Goal: Task Accomplishment & Management: Use online tool/utility

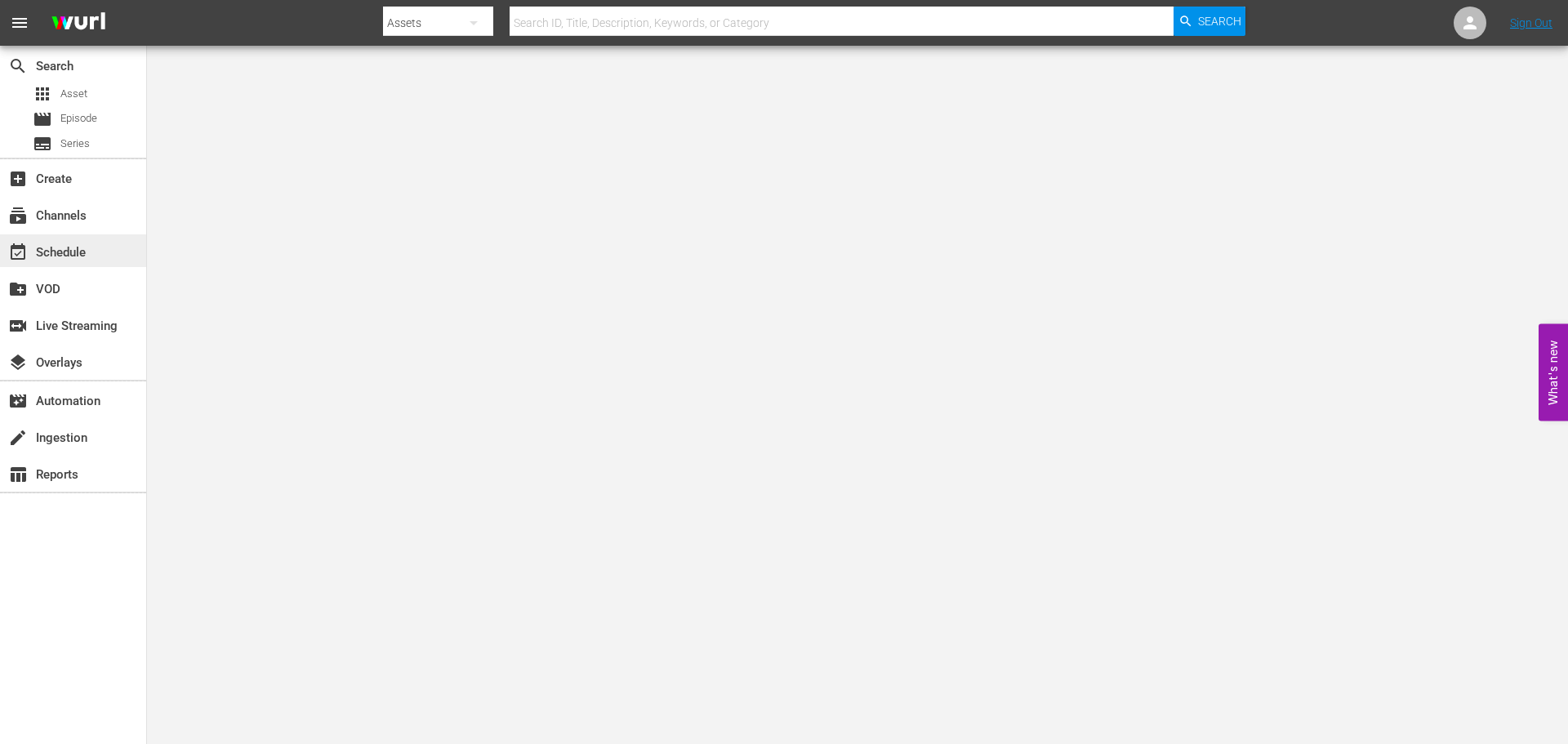
click at [61, 244] on div "event_available Schedule" at bounding box center [45, 250] width 92 height 15
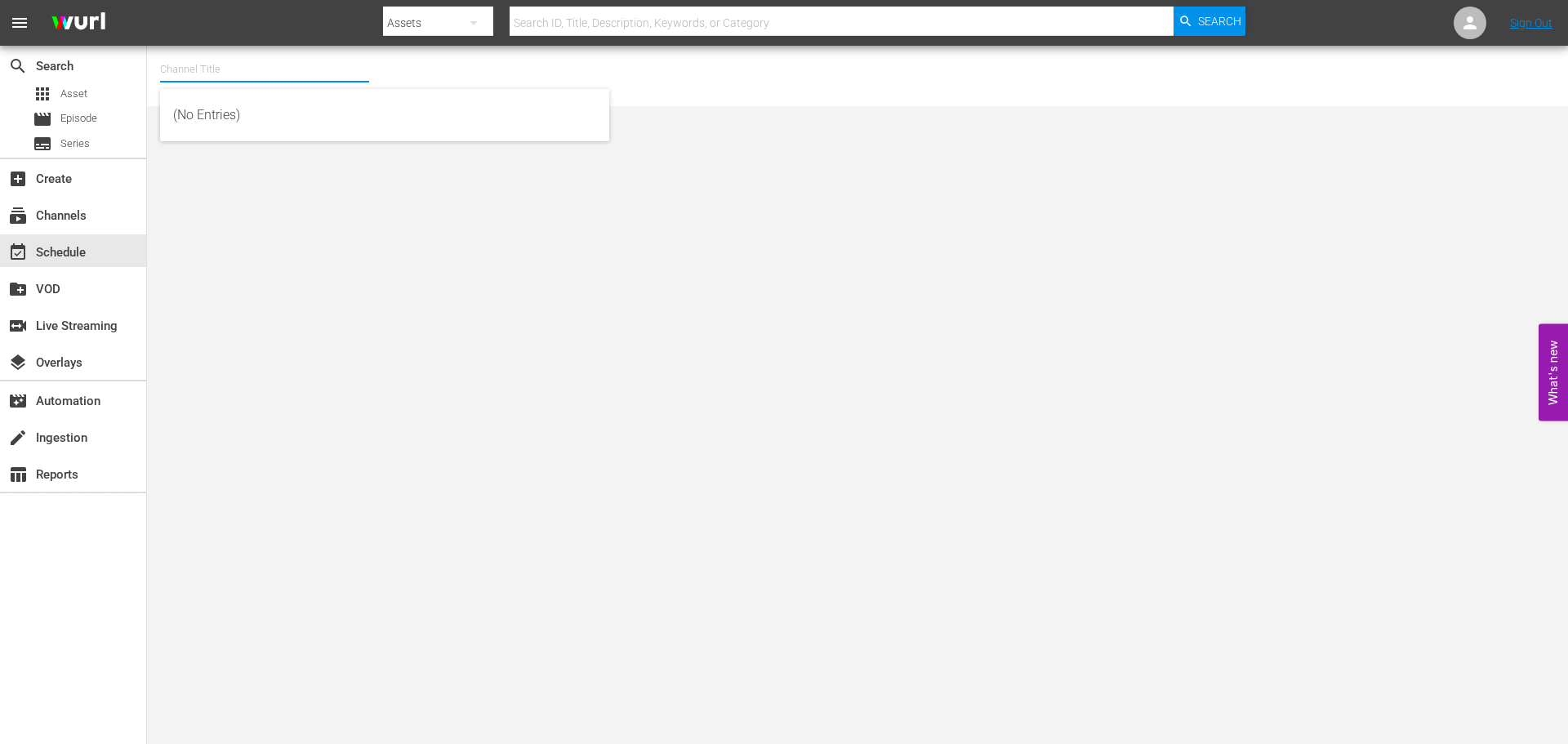
click at [213, 66] on input "text" at bounding box center [264, 69] width 209 height 40
click at [239, 109] on div "Scares by [PERSON_NAME] (1566 - amc_scaresbyshudder_1)" at bounding box center [384, 115] width 423 height 40
type input "Scares by [PERSON_NAME] (1566 - amc_scaresbyshudder_1)"
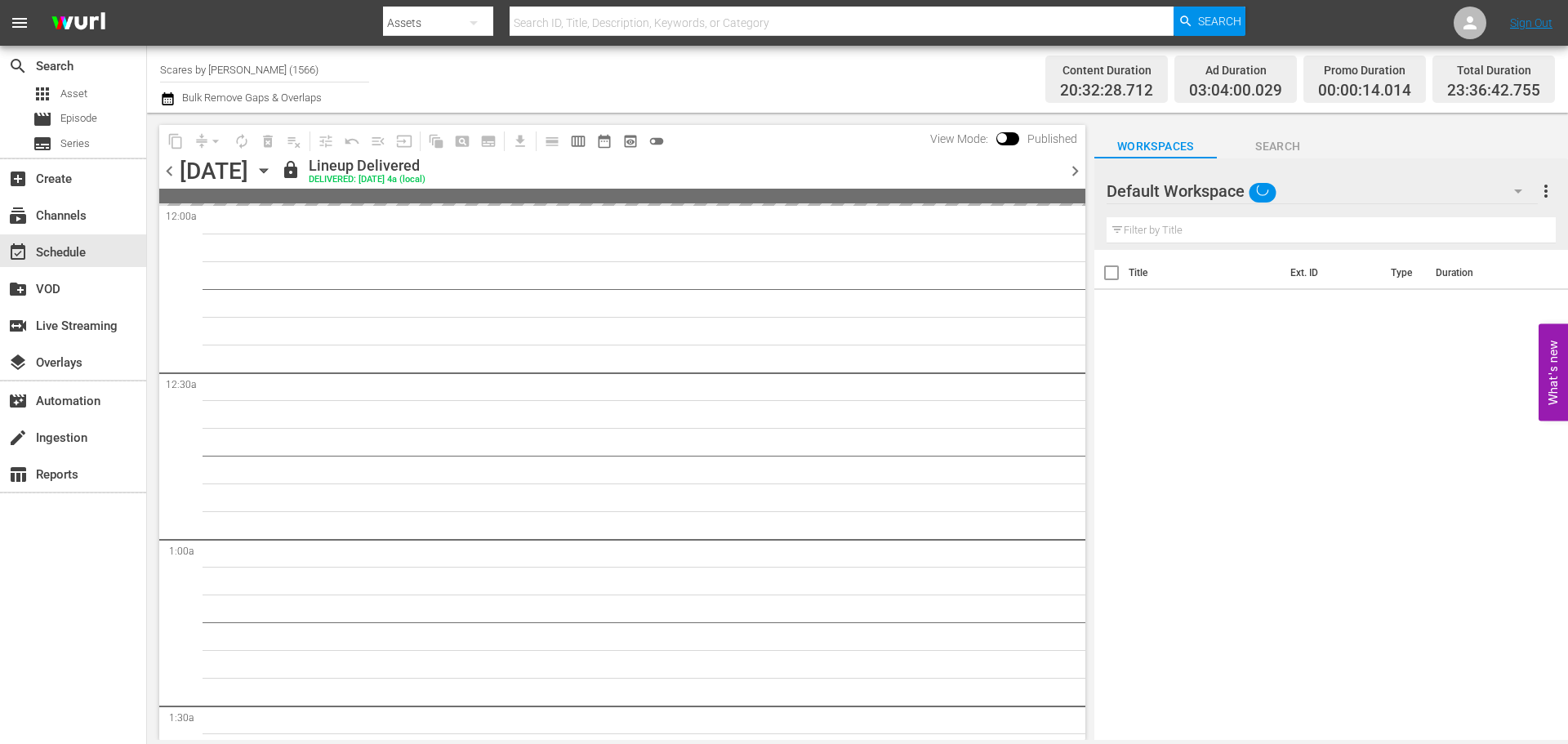
click at [273, 167] on icon "button" at bounding box center [263, 170] width 18 height 18
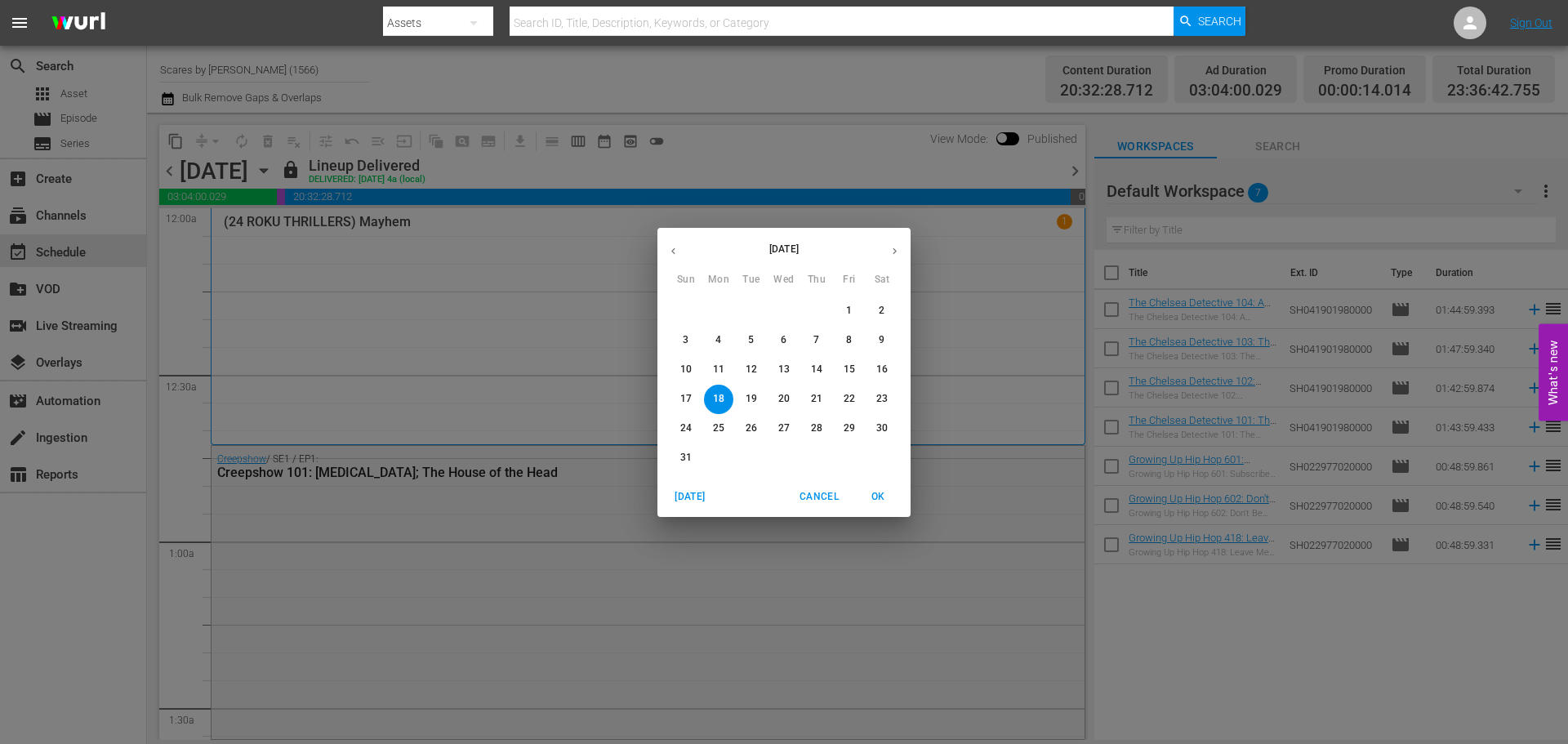
click at [904, 243] on button "button" at bounding box center [894, 251] width 32 height 32
click at [715, 368] on p "15" at bounding box center [719, 370] width 12 height 14
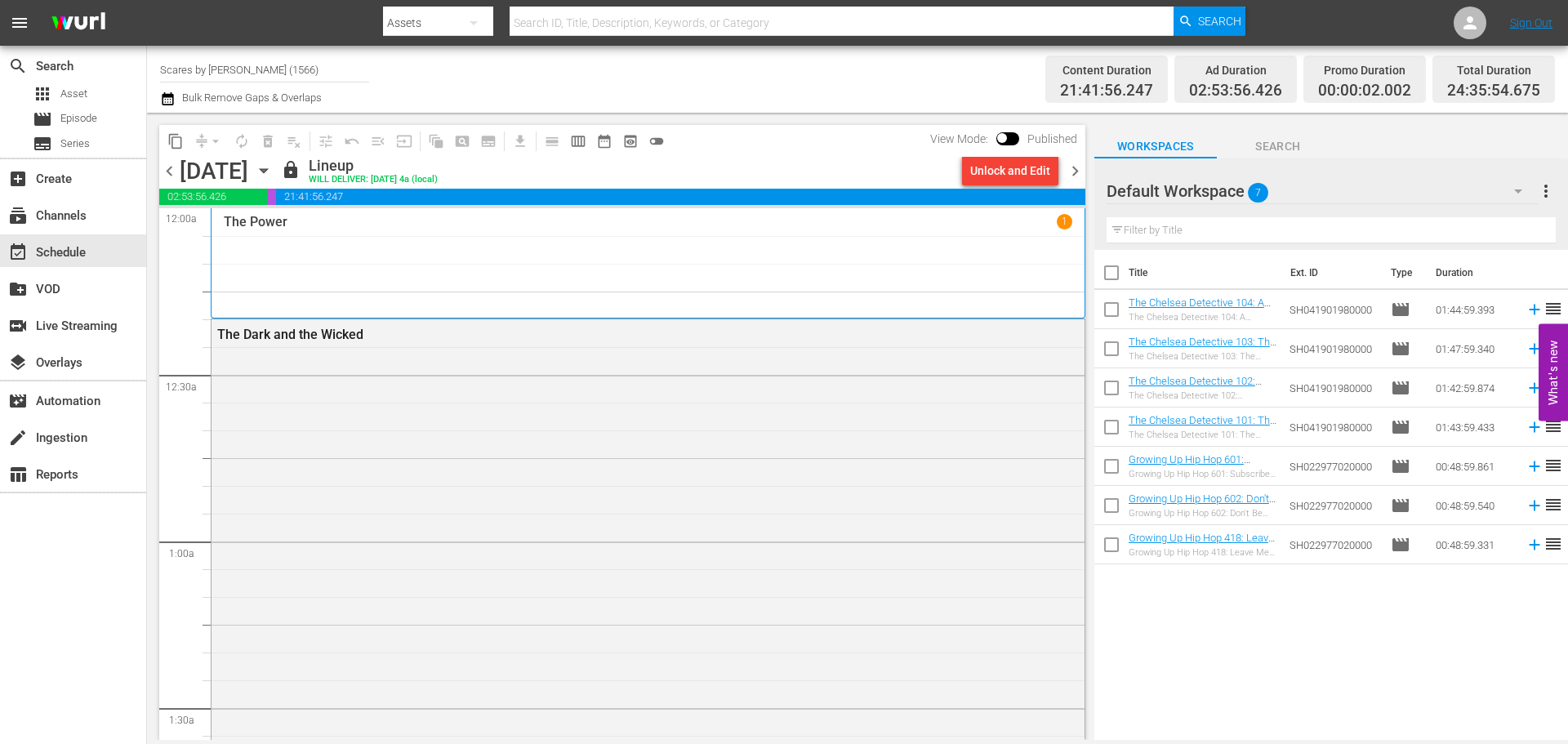
click at [380, 253] on div "The Power 1" at bounding box center [647, 263] width 848 height 99
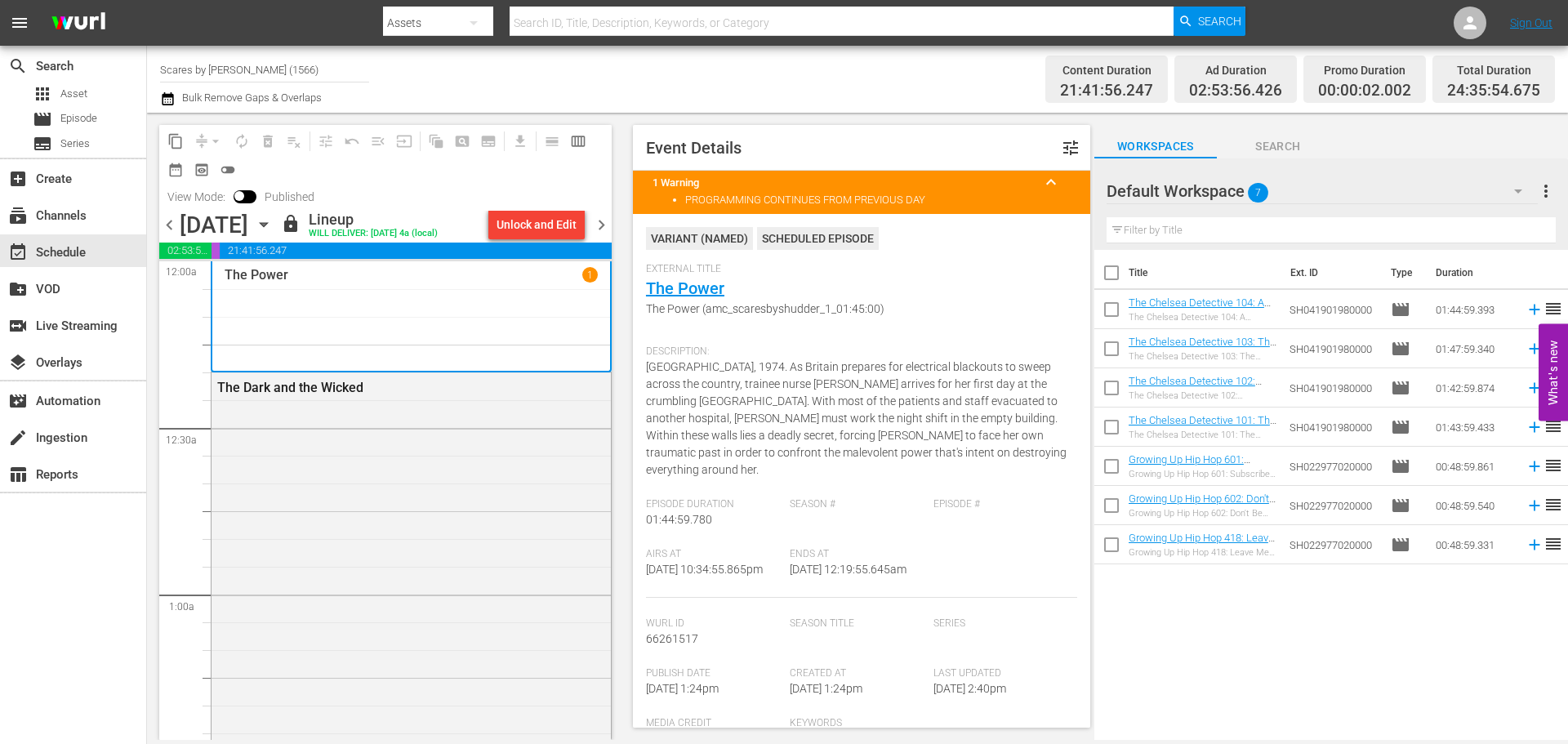
click at [607, 223] on span "chevron_right" at bounding box center [601, 224] width 20 height 20
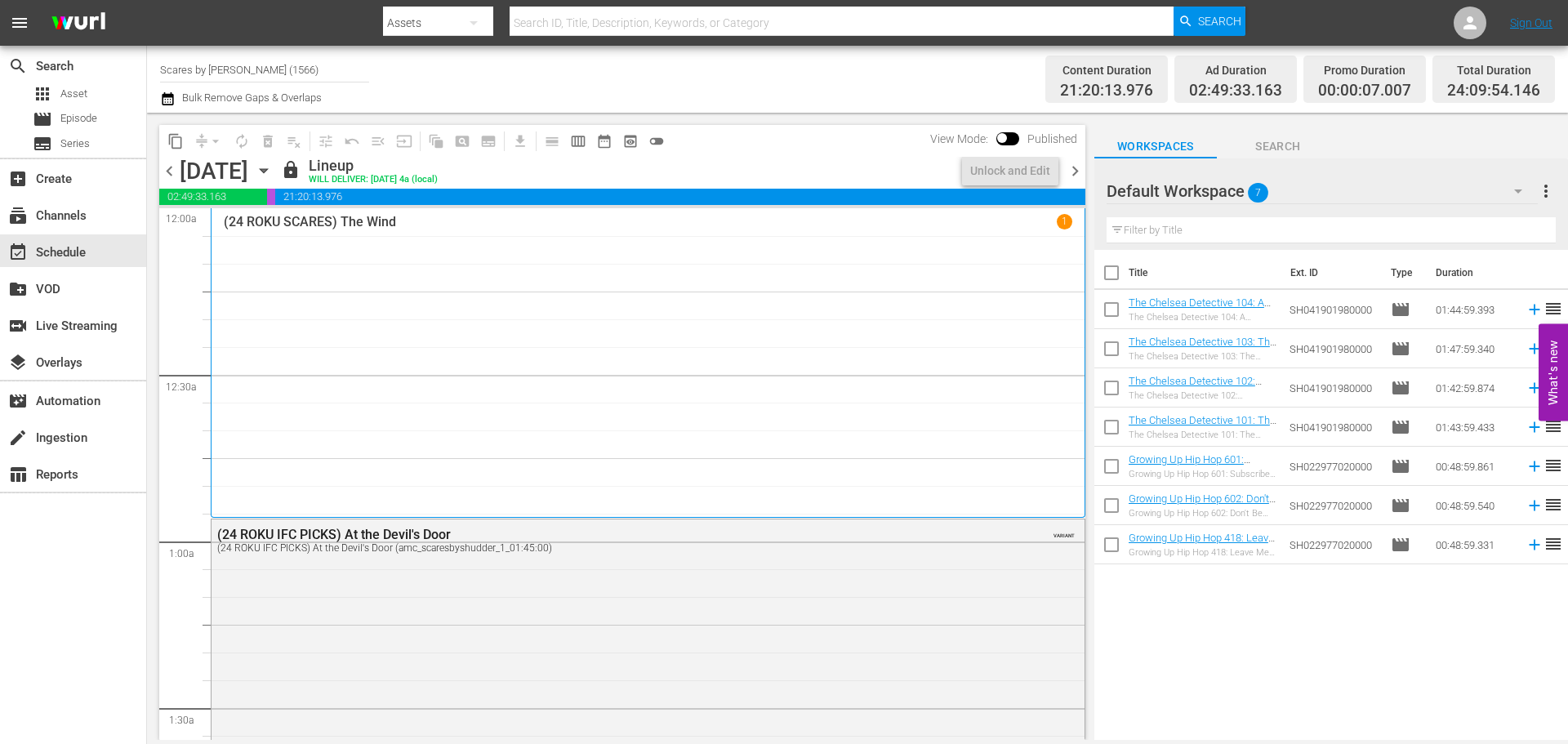
click at [310, 254] on div "(24 ROKU SCARES) The Wind 1" at bounding box center [647, 363] width 848 height 298
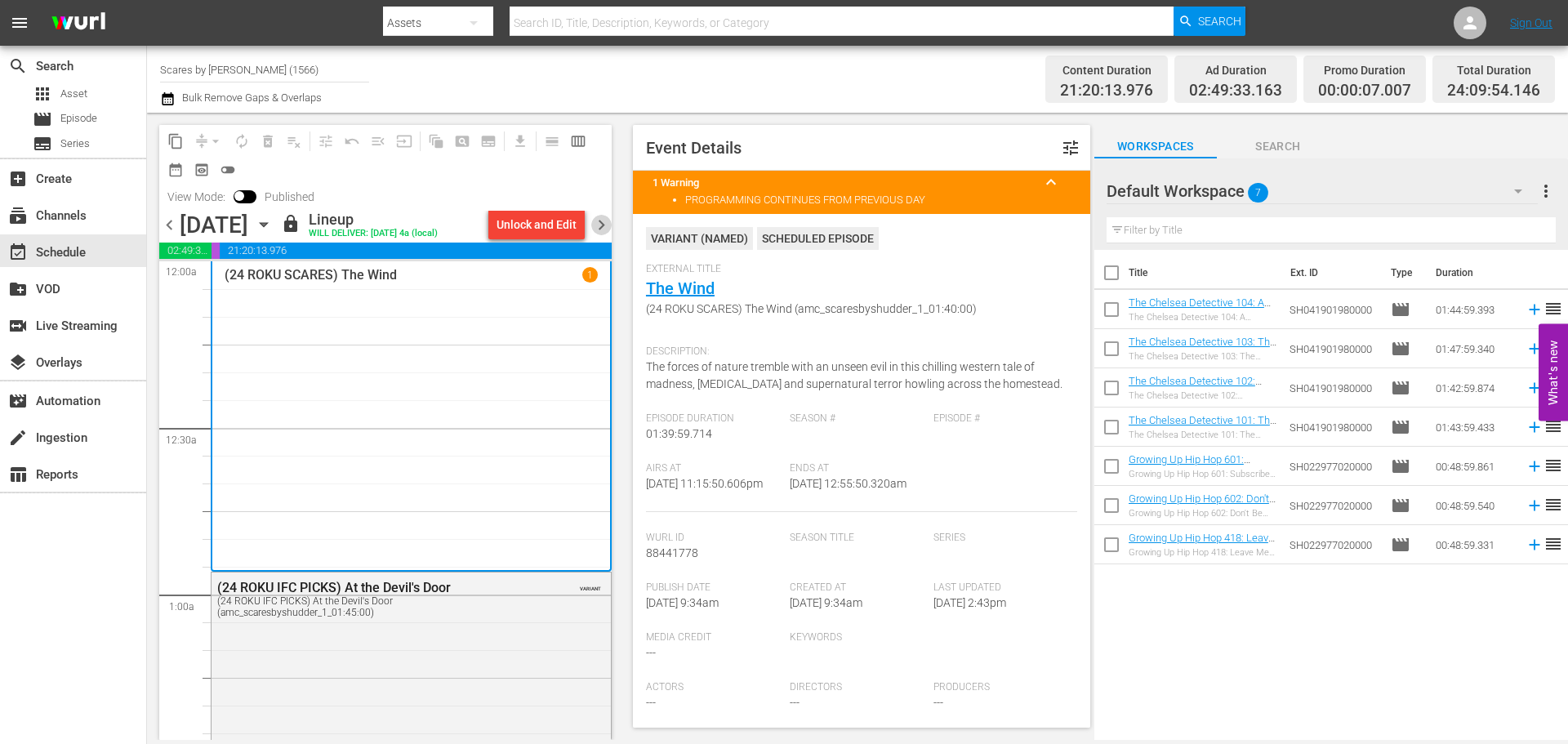
click at [600, 225] on span "chevron_right" at bounding box center [601, 224] width 20 height 20
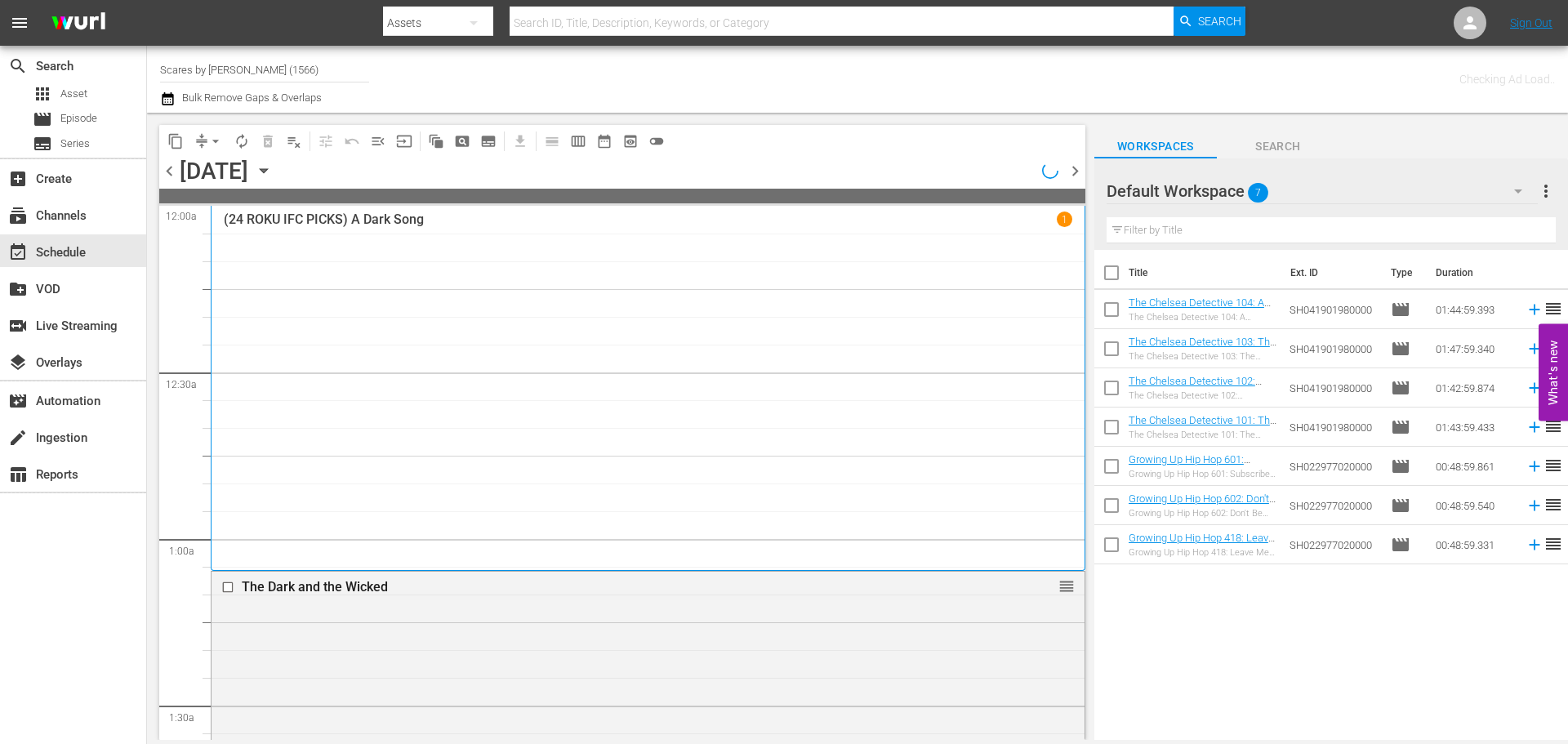
click at [331, 275] on div "(24 ROKU IFC PICKS) A Dark Song 1" at bounding box center [647, 388] width 848 height 353
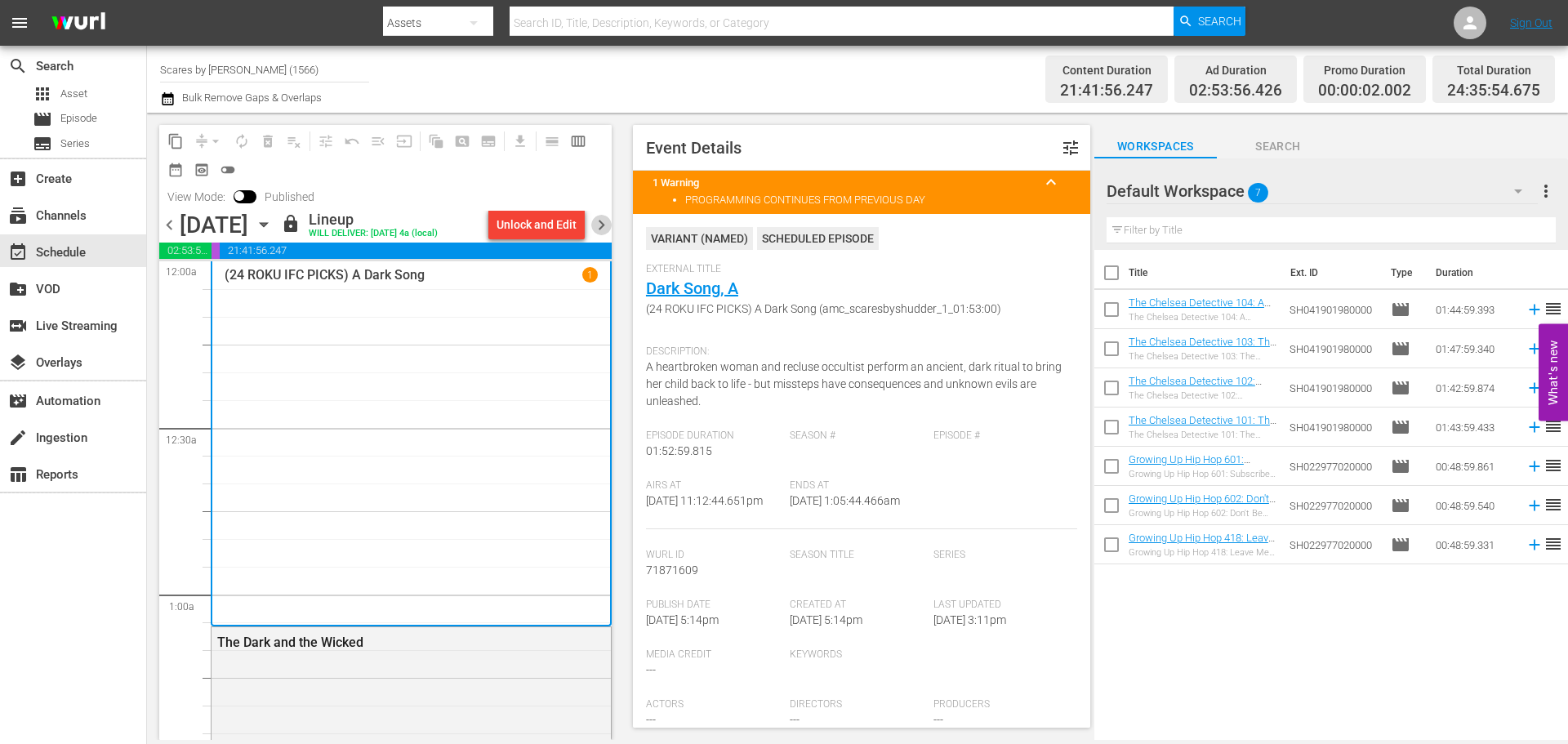
click at [599, 235] on span "chevron_right" at bounding box center [601, 224] width 20 height 20
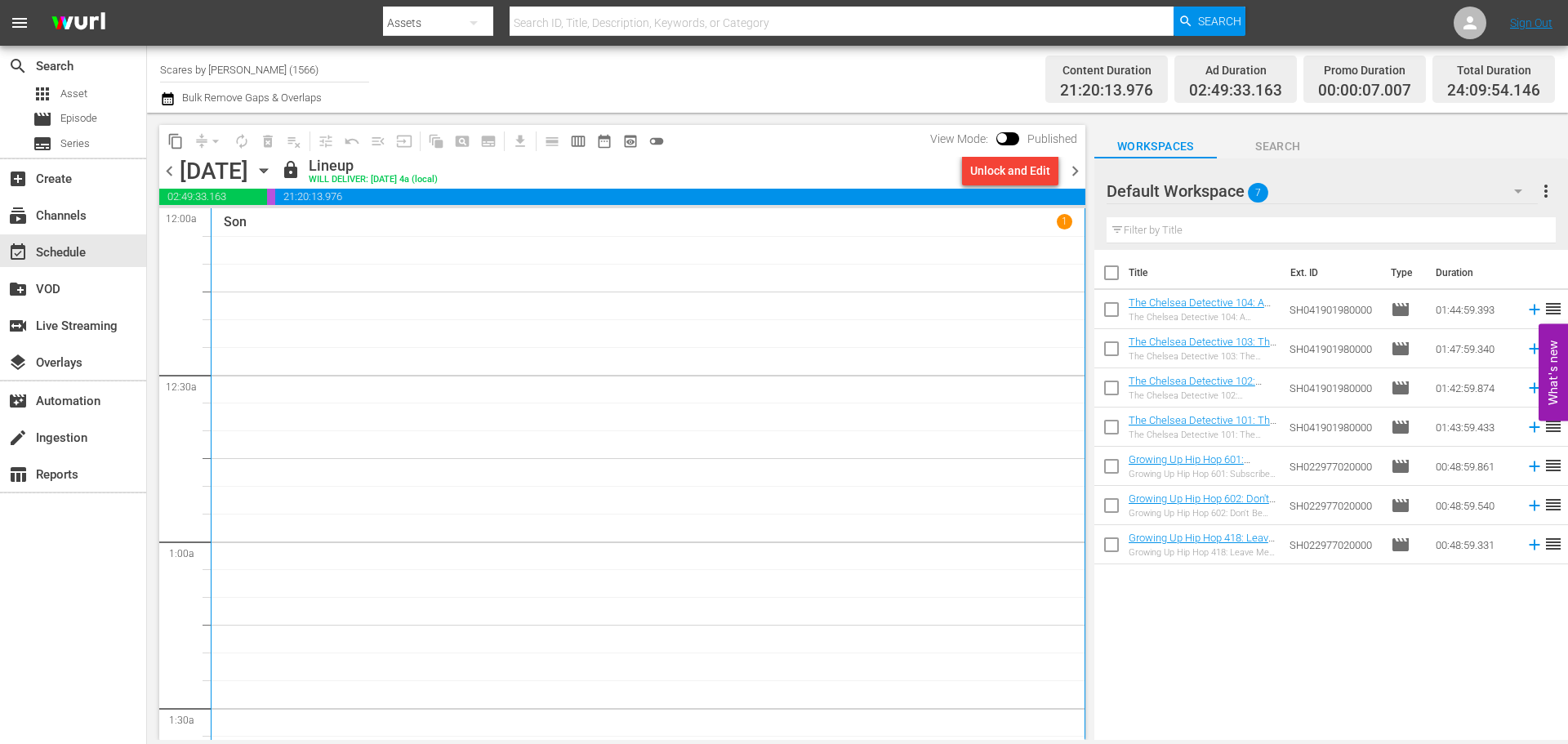
click at [506, 285] on div "Son [DEMOGRAPHIC_DATA]" at bounding box center [647, 490] width 848 height 552
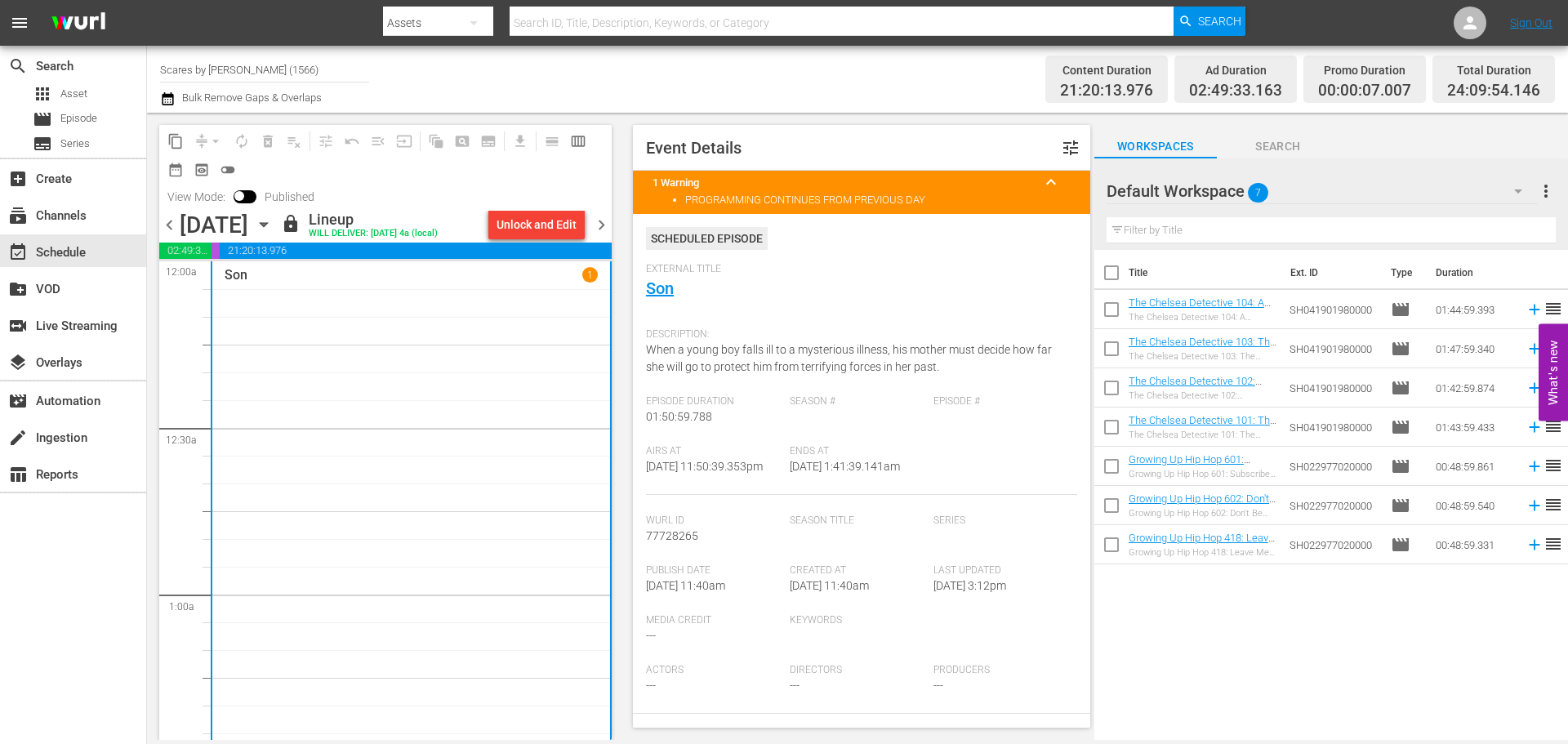
click at [599, 224] on span "chevron_right" at bounding box center [601, 224] width 20 height 20
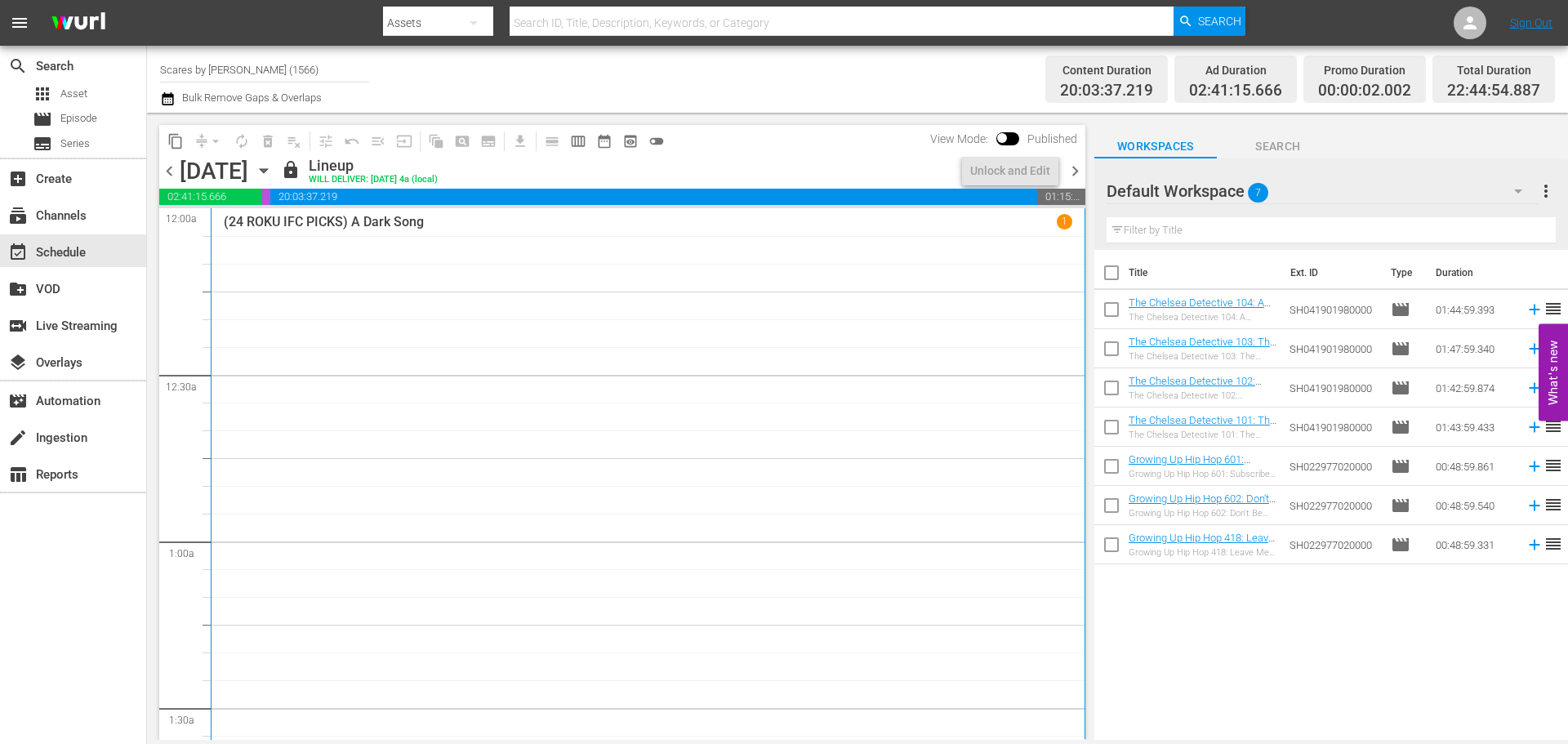
click at [402, 354] on div "(24 ROKU IFC PICKS) A Dark Song 1" at bounding box center [647, 518] width 848 height 608
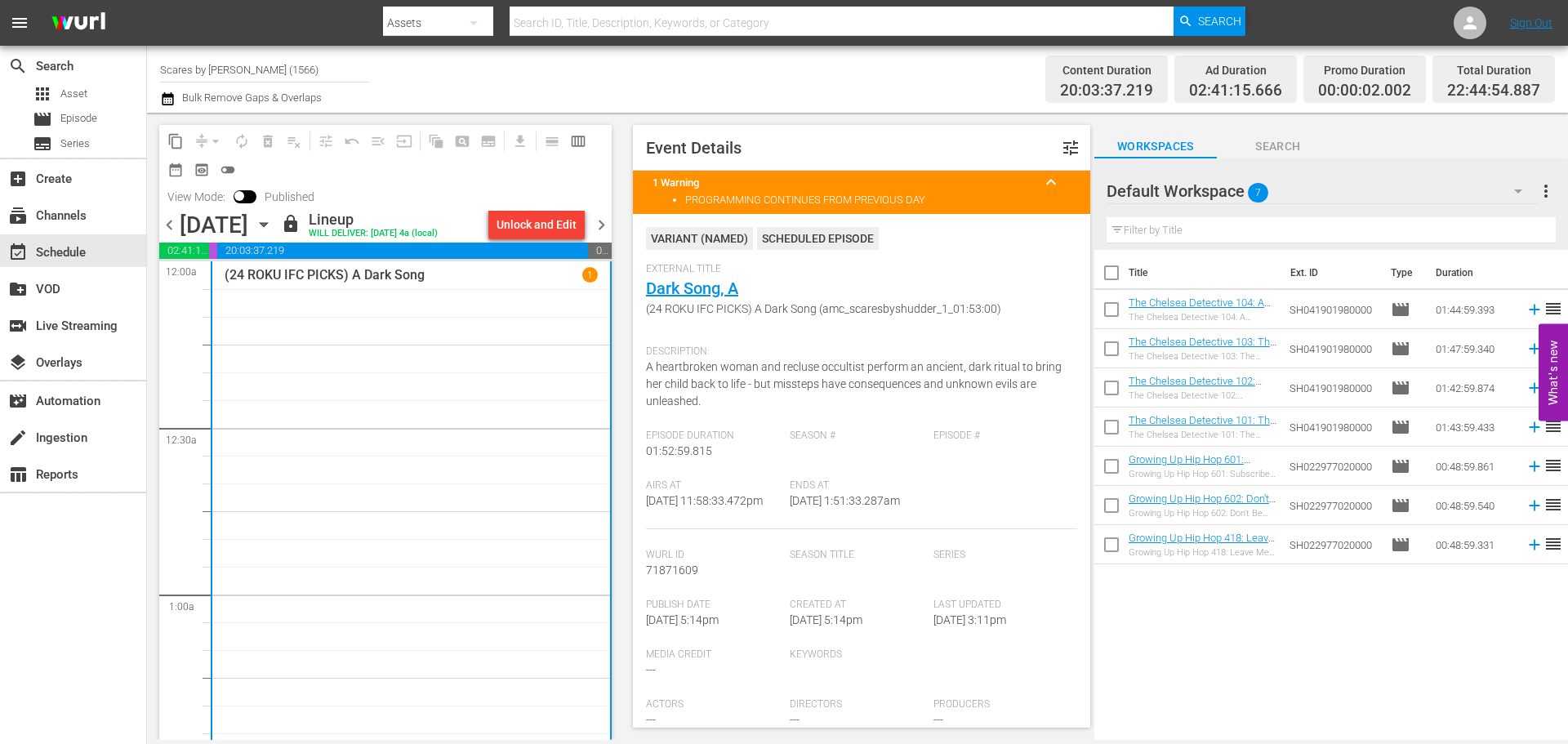
click at [554, 71] on div "Channel Title Scares by [PERSON_NAME] (1566) Bulk Remove Gaps & Overlaps" at bounding box center [540, 78] width 761 height 59
click at [894, 76] on div "Channel Title Scares by [PERSON_NAME] (1566) Bulk Remove Gaps & Overlaps" at bounding box center [540, 78] width 761 height 59
click at [597, 227] on span "chevron_right" at bounding box center [601, 224] width 20 height 20
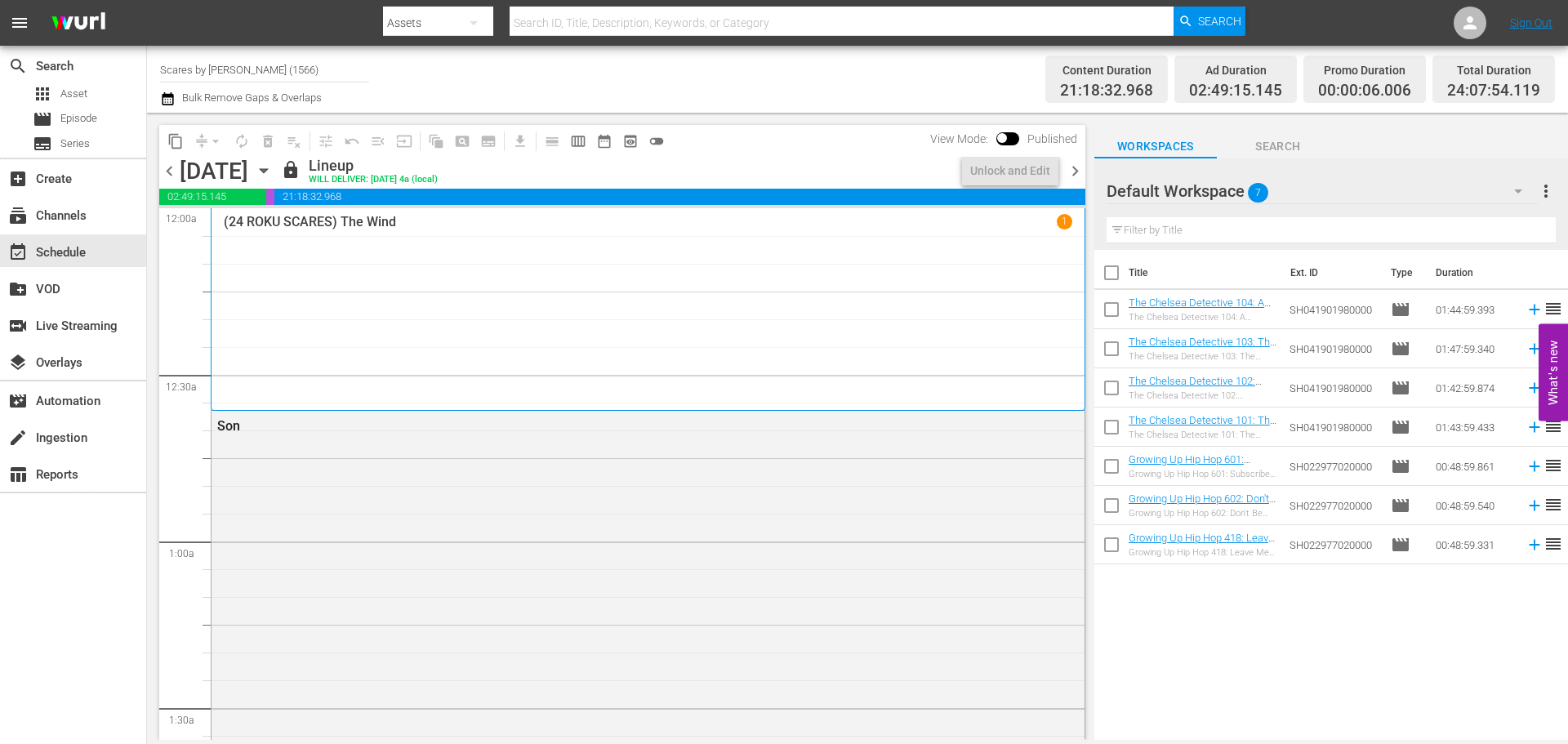
click at [371, 301] on div "(24 ROKU SCARES) The Wind 1" at bounding box center [647, 309] width 848 height 191
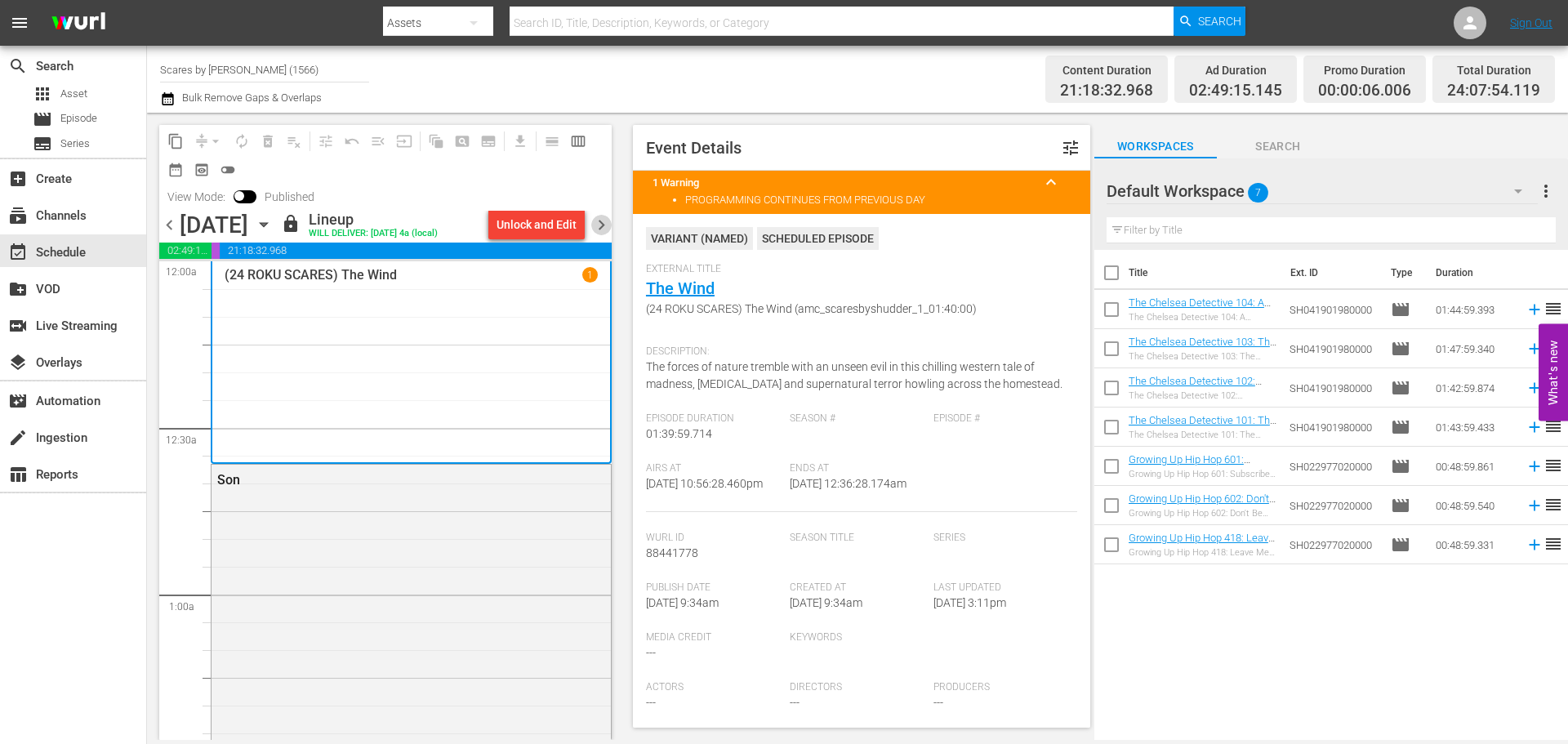
click at [605, 222] on span "chevron_right" at bounding box center [601, 224] width 20 height 20
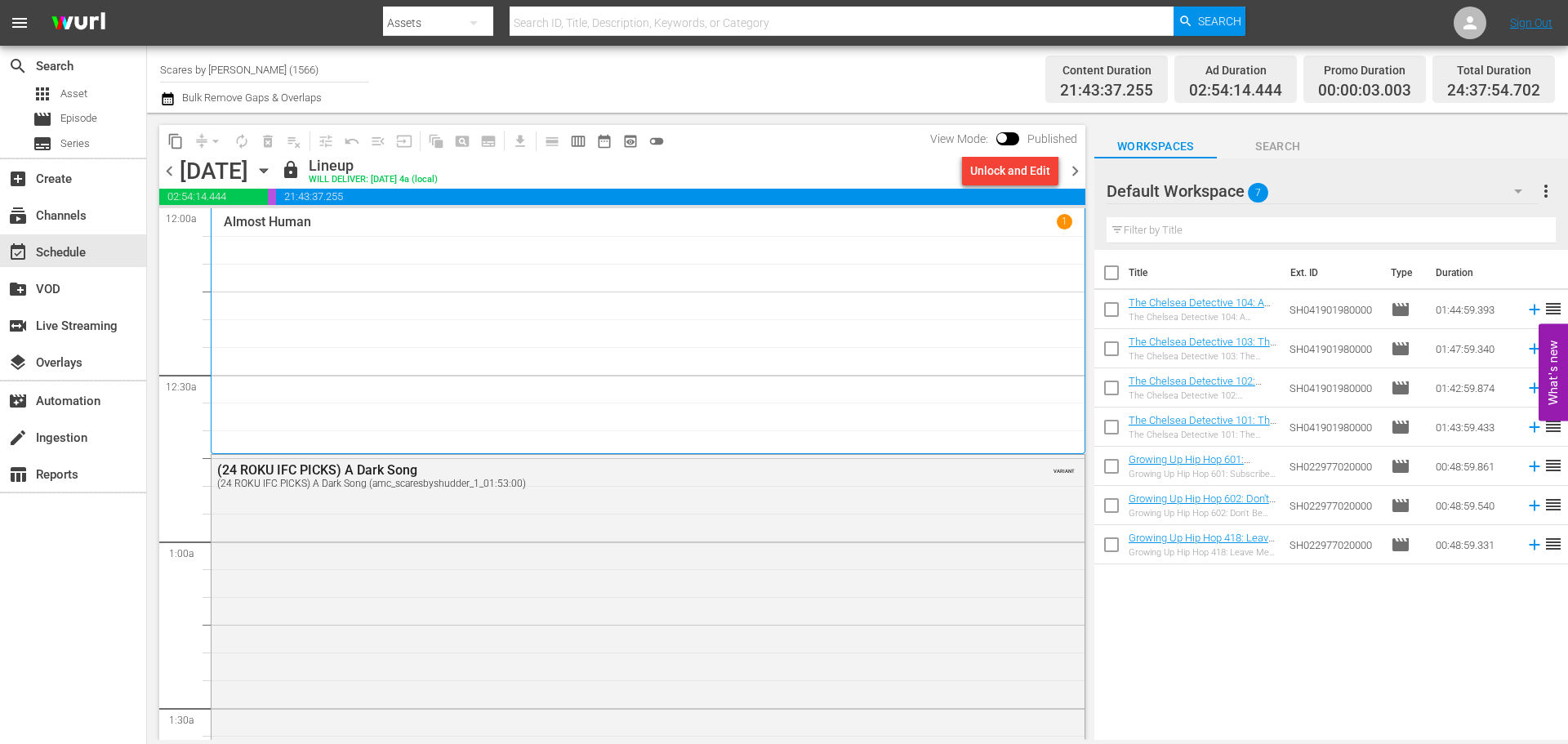
click at [443, 266] on div "Almost Human 1" at bounding box center [647, 331] width 848 height 234
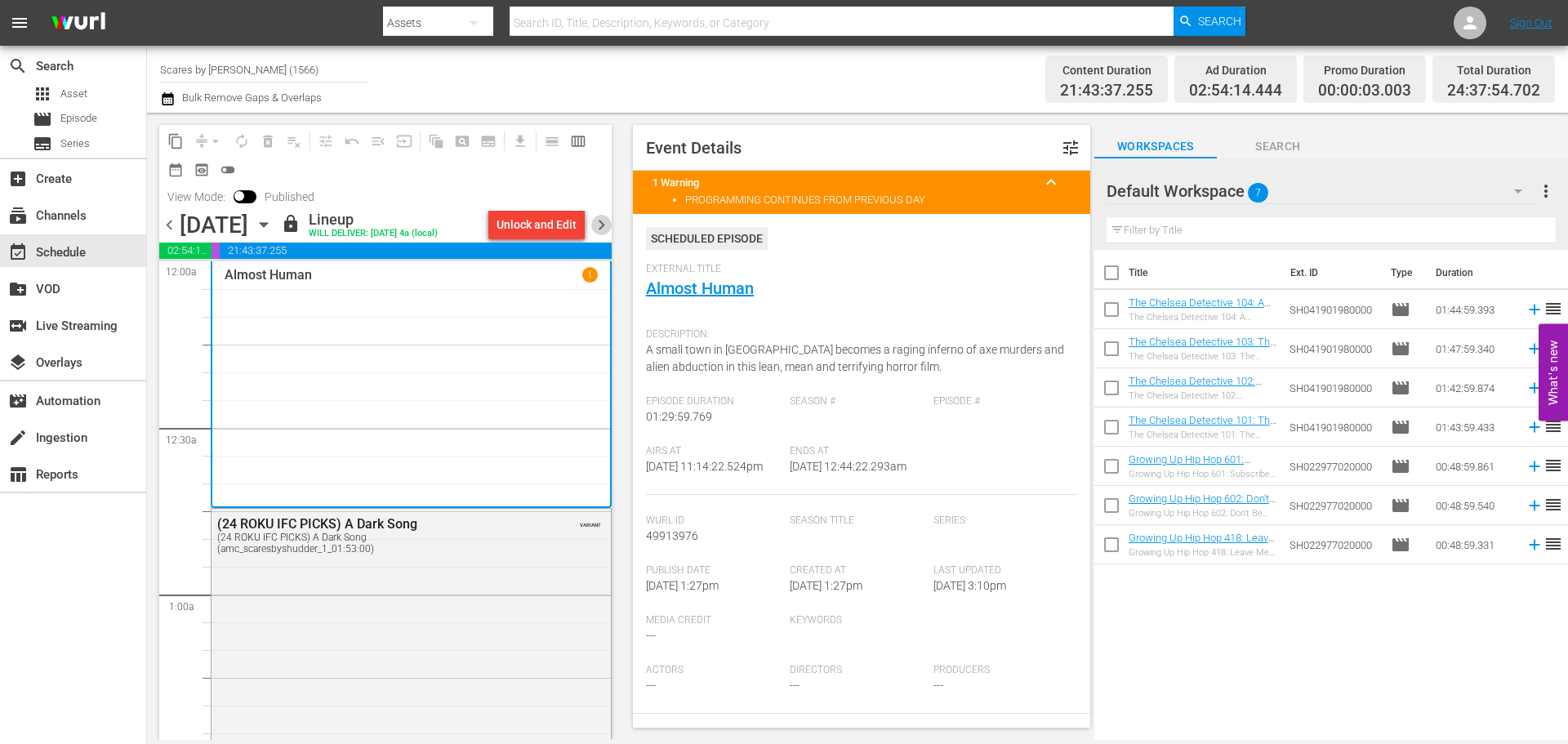
click at [606, 230] on span "chevron_right" at bounding box center [601, 224] width 20 height 20
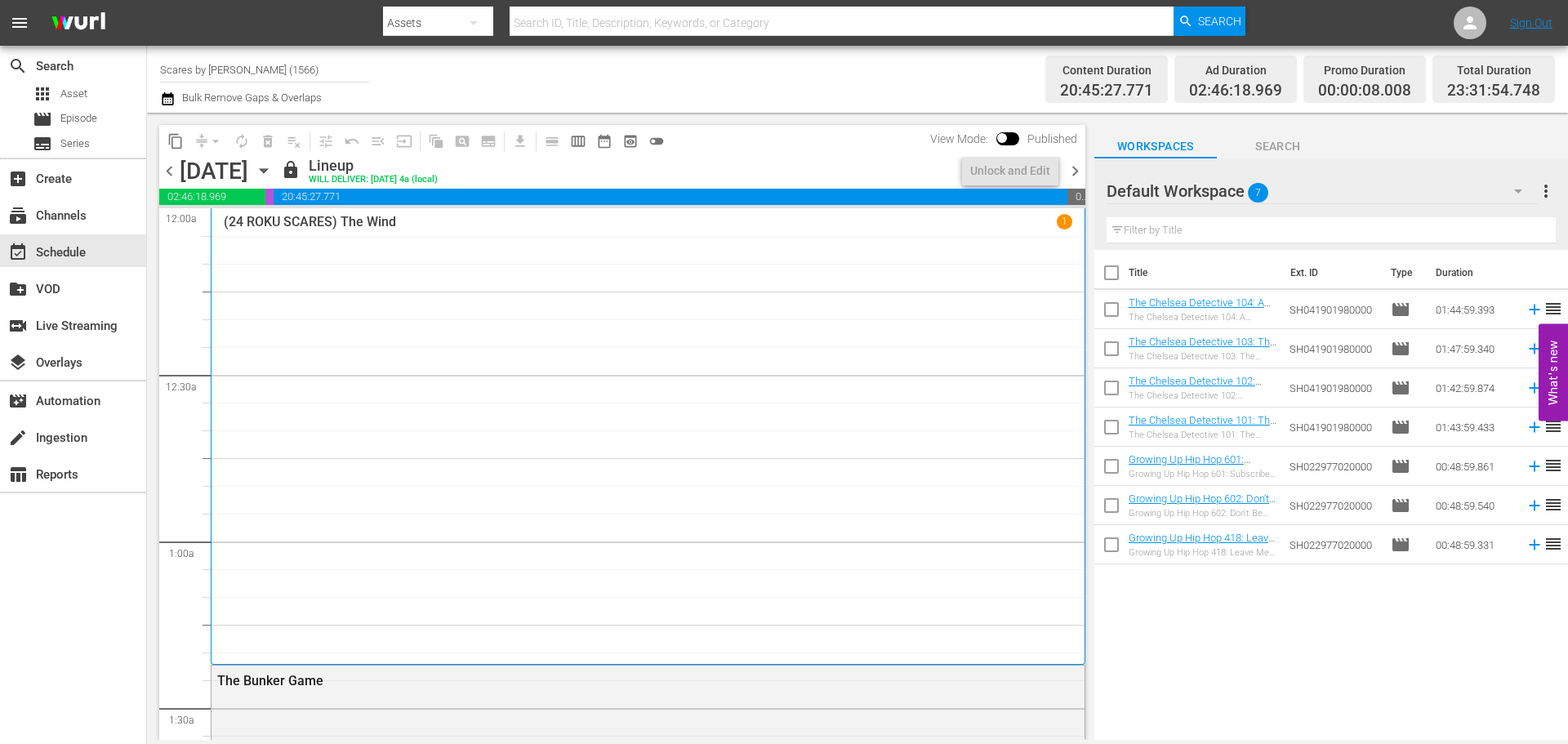
click at [322, 281] on div "(24 ROKU SCARES) The Wind 1" at bounding box center [647, 436] width 848 height 445
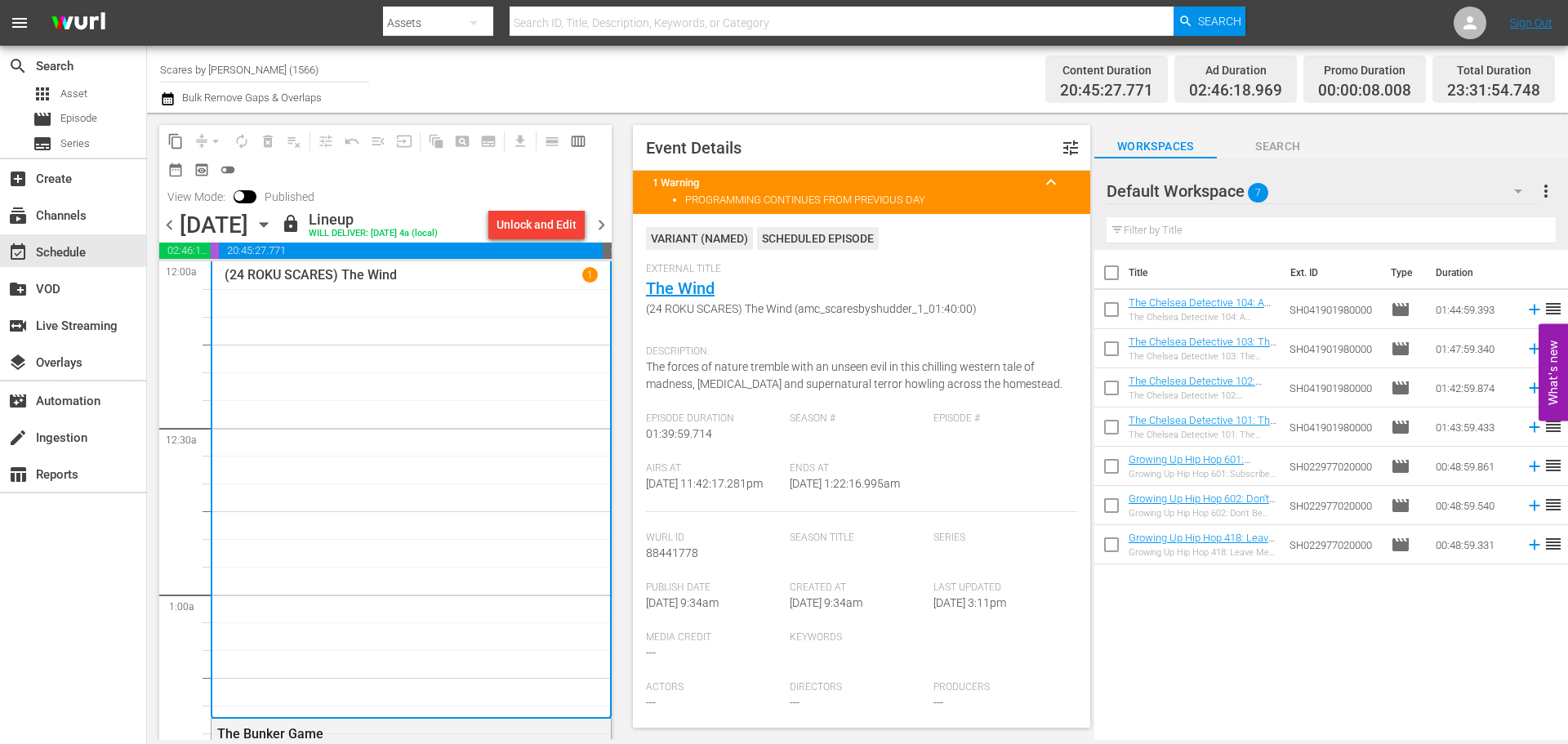
click at [600, 224] on span "chevron_right" at bounding box center [601, 224] width 20 height 20
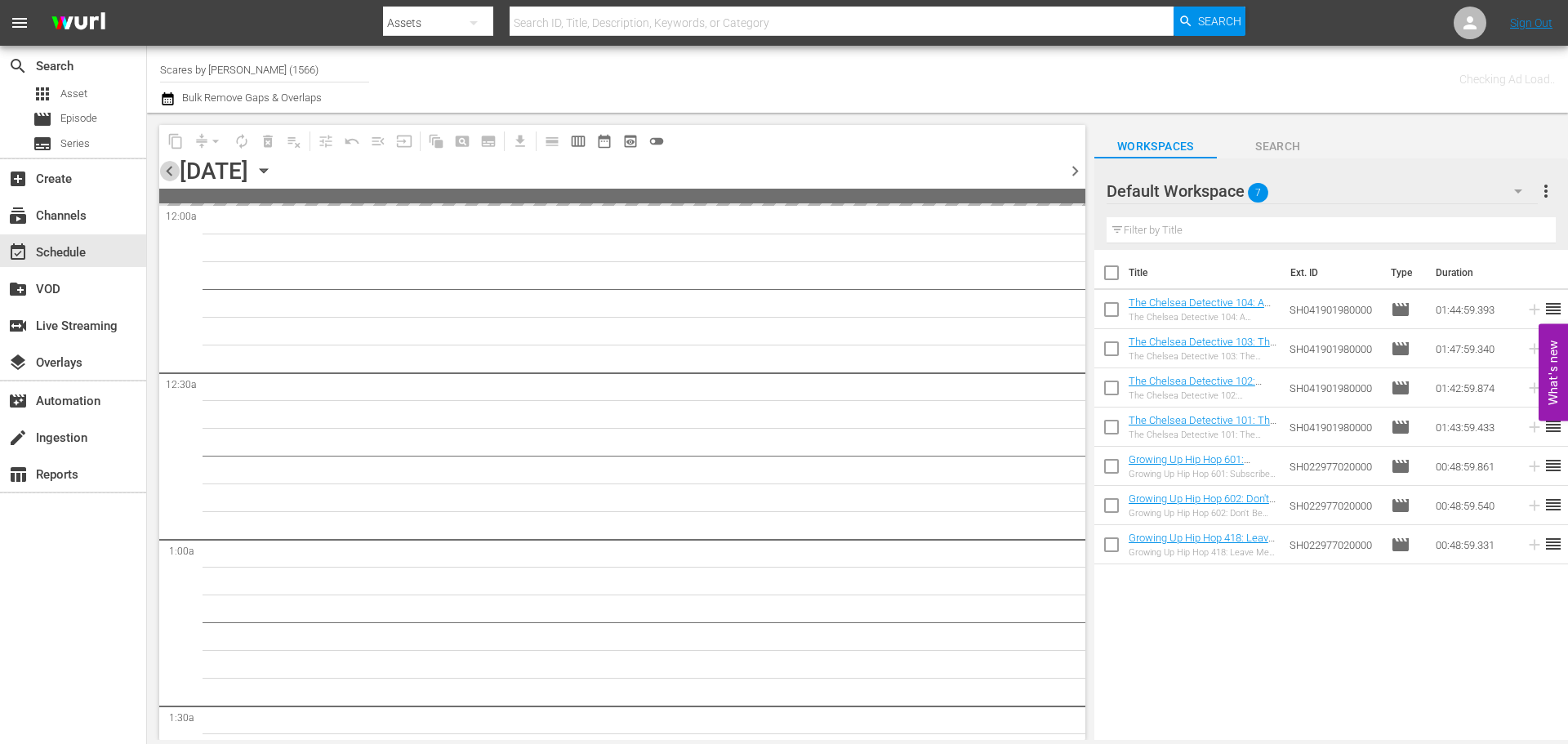
click at [164, 164] on span "chevron_left" at bounding box center [169, 170] width 20 height 20
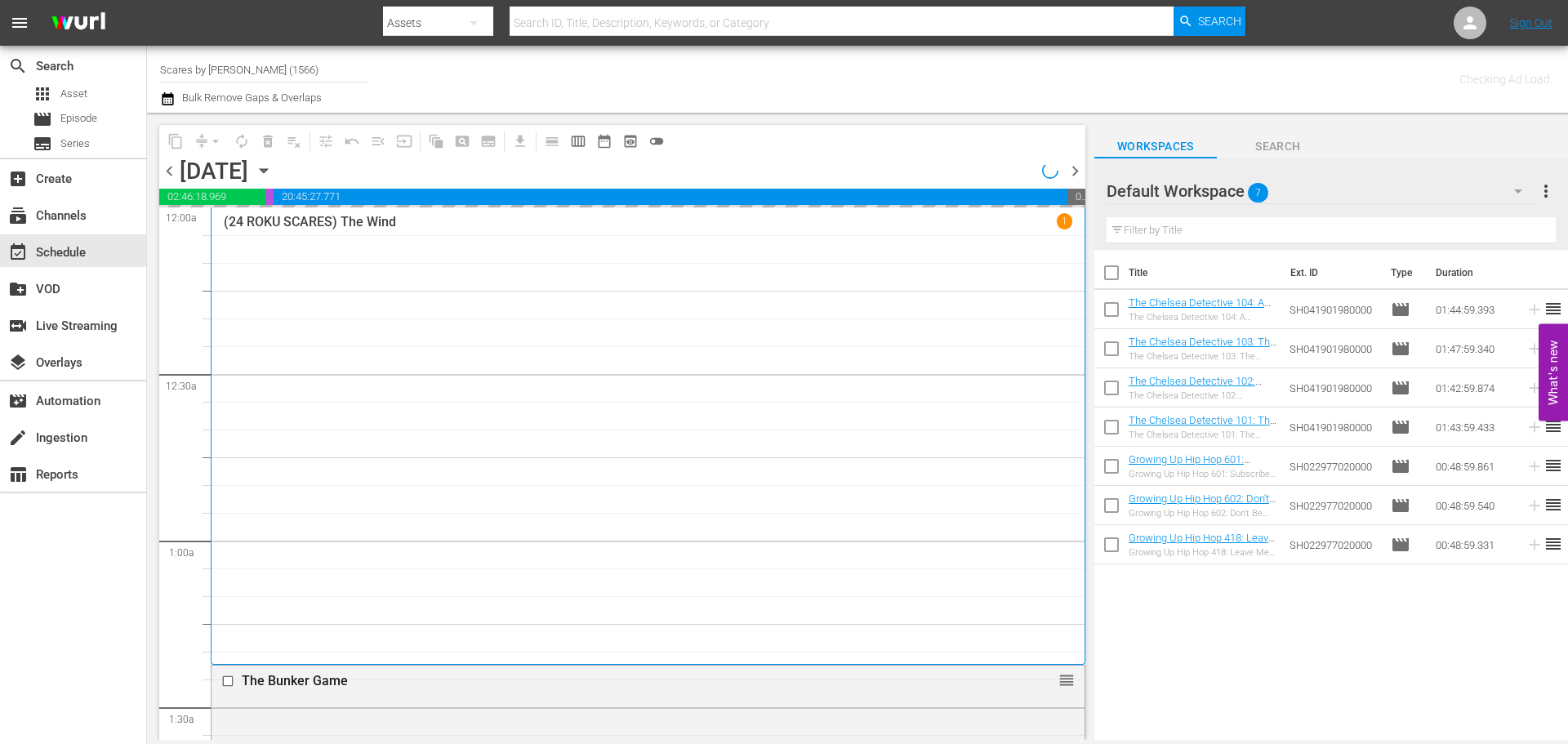
click at [458, 327] on div "(24 ROKU SCARES) The Wind 1" at bounding box center [647, 435] width 848 height 445
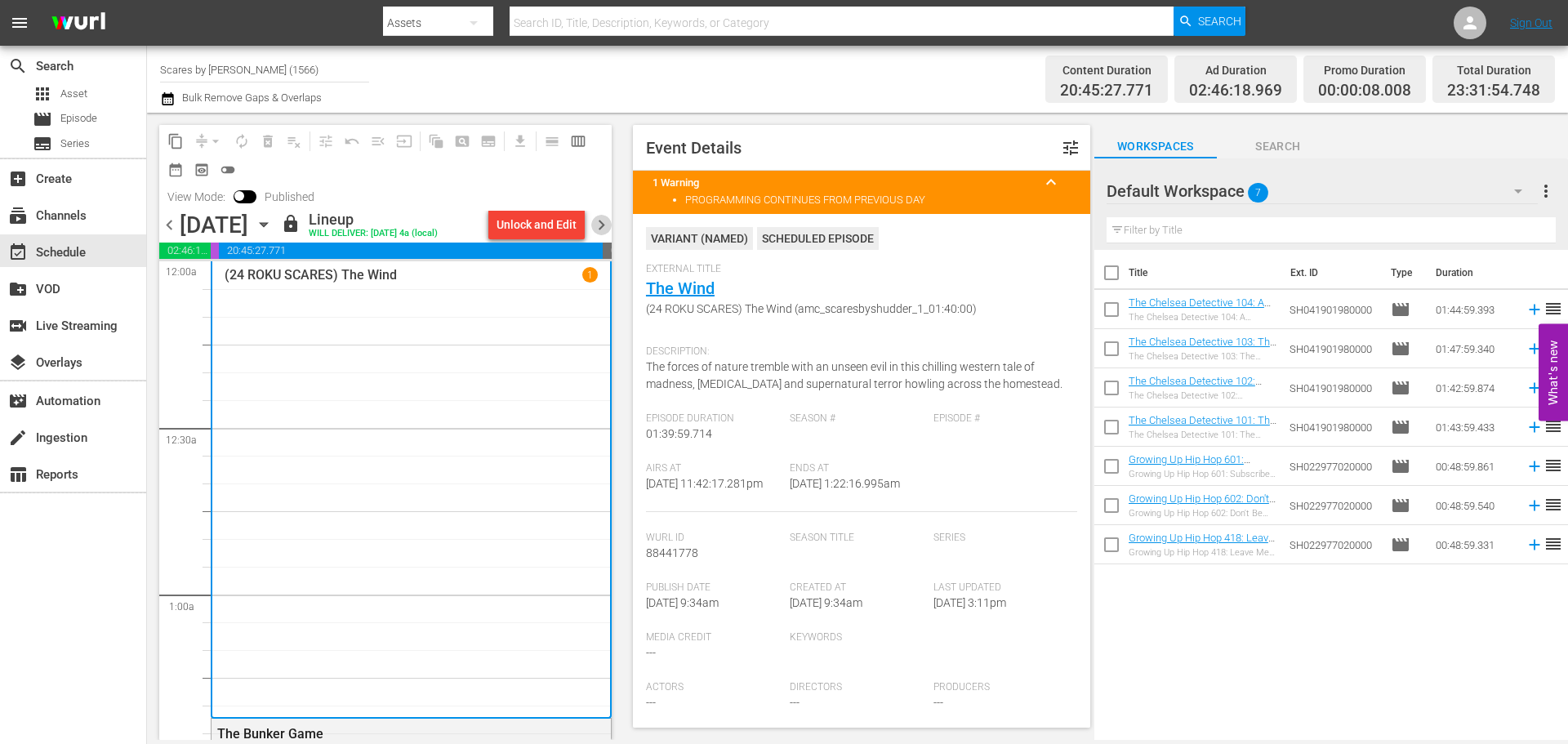
click at [605, 223] on span "chevron_right" at bounding box center [601, 224] width 20 height 20
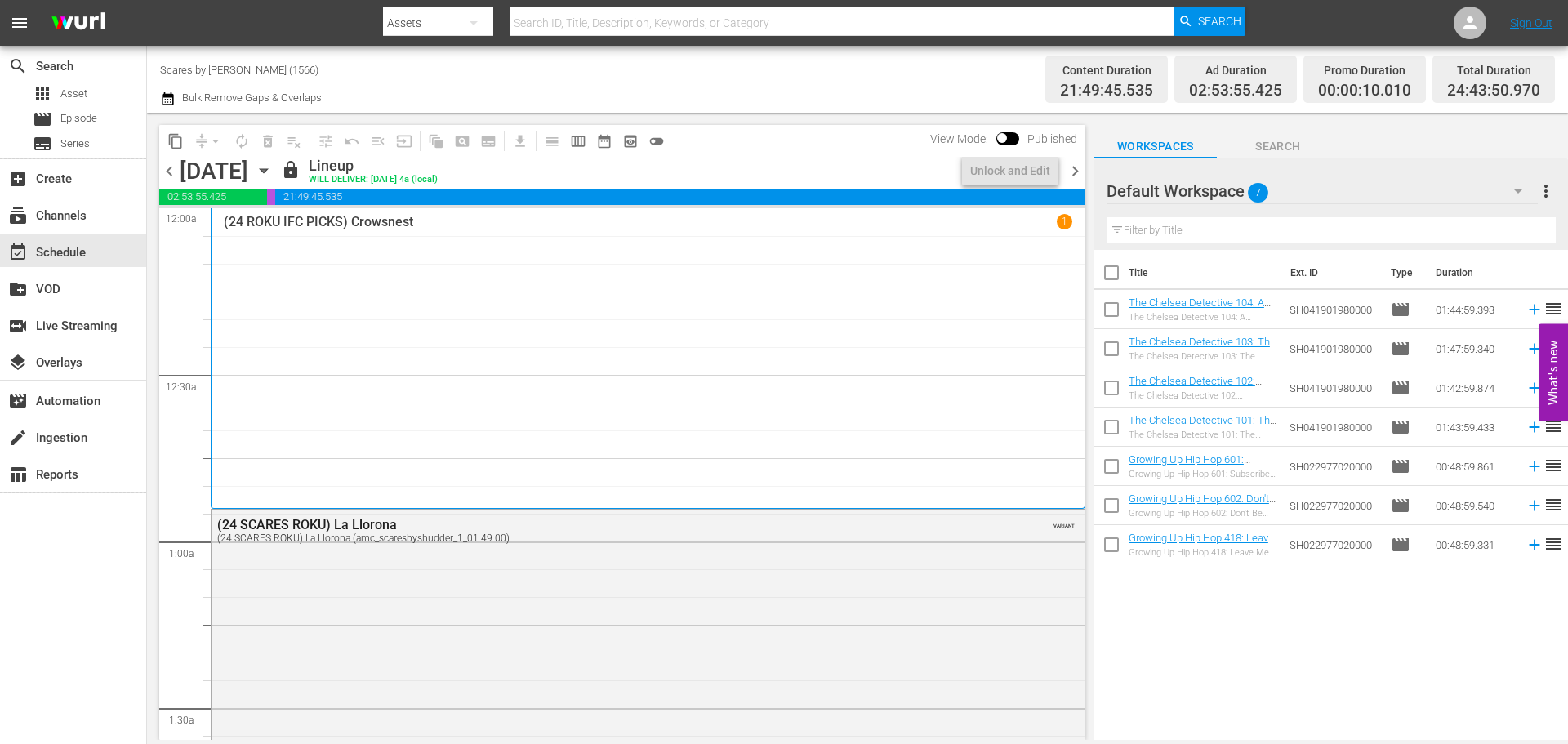
click at [430, 285] on div "(24 ROKU IFC PICKS) Crowsnest 1" at bounding box center [647, 358] width 848 height 289
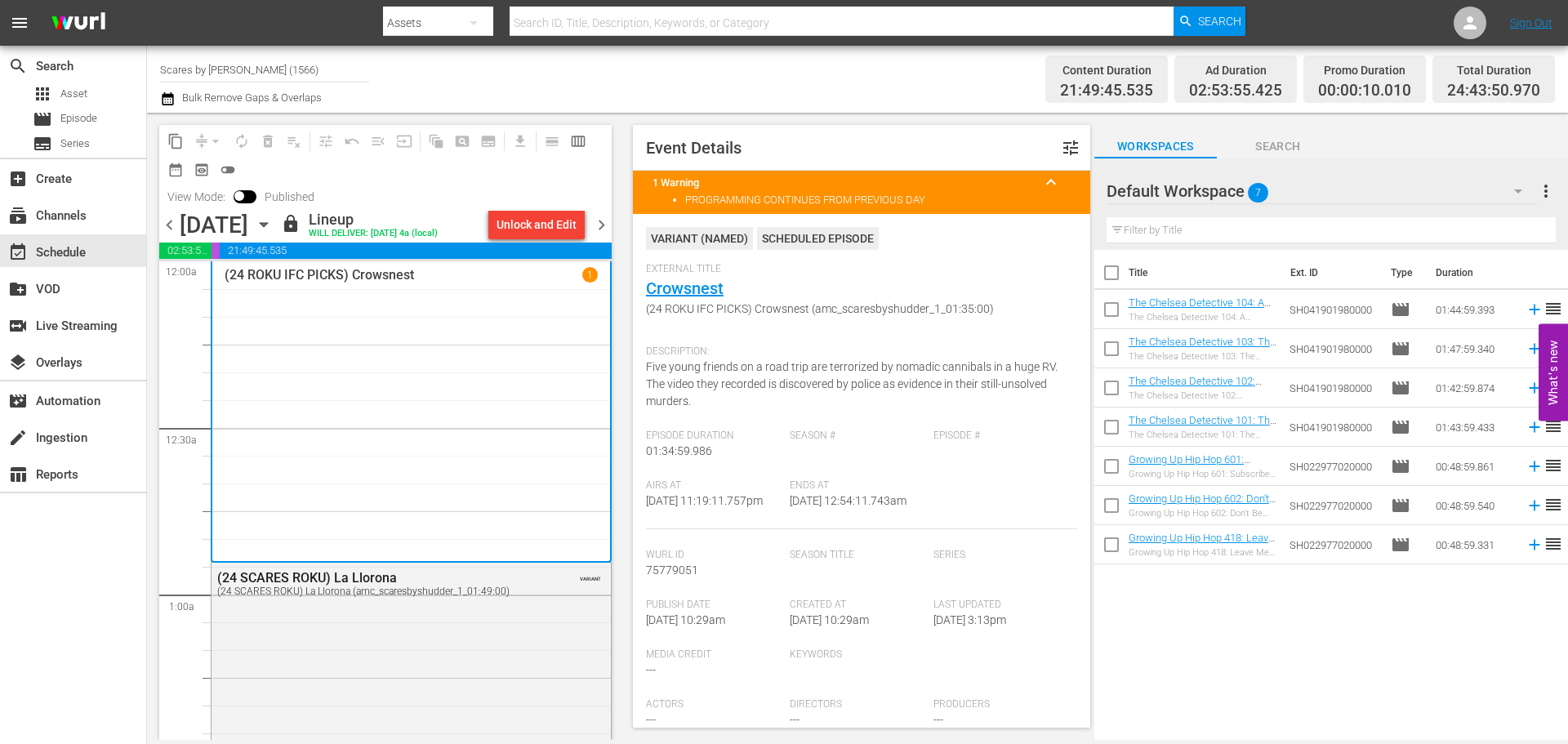
click at [607, 227] on span "chevron_right" at bounding box center [601, 224] width 20 height 20
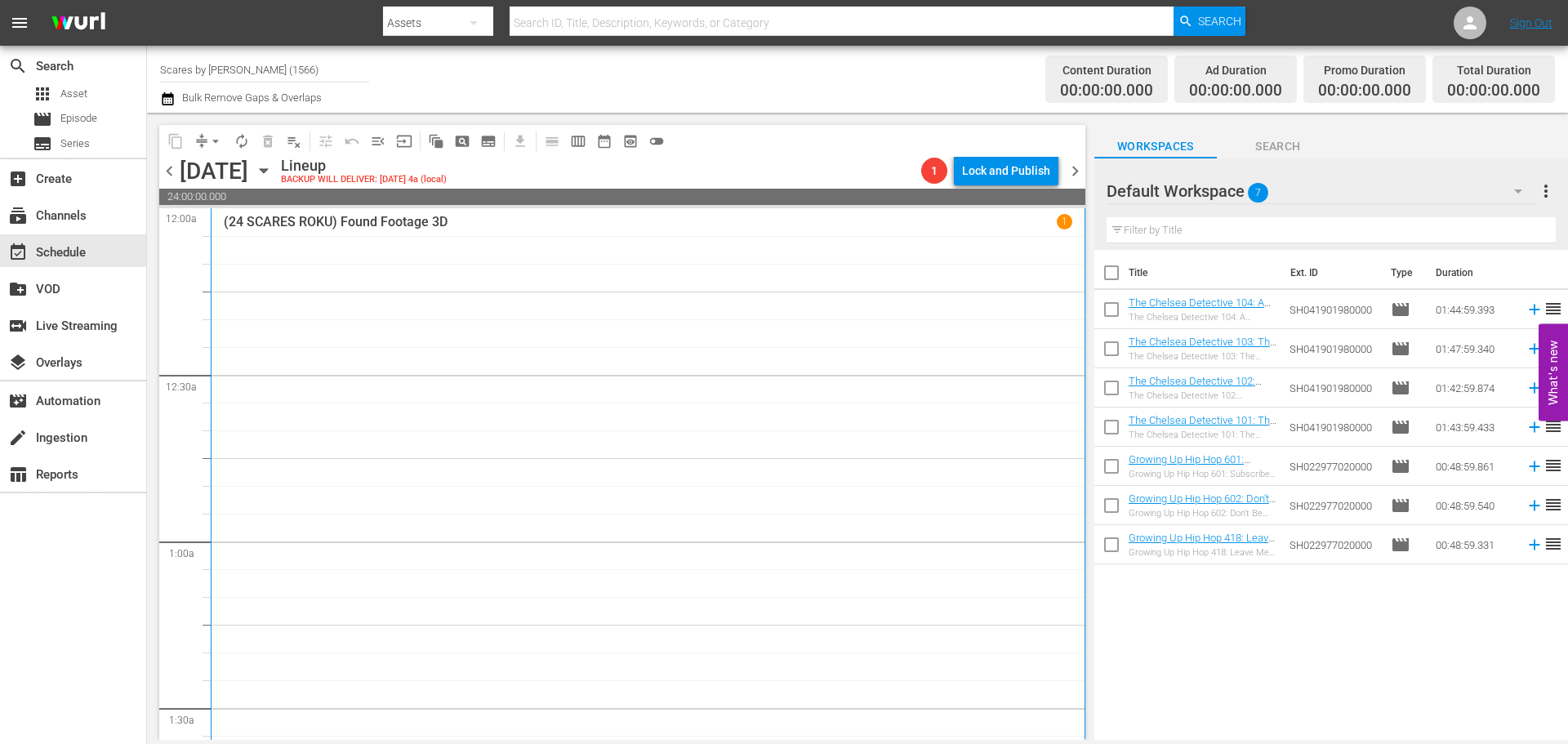
scroll to position [164, 0]
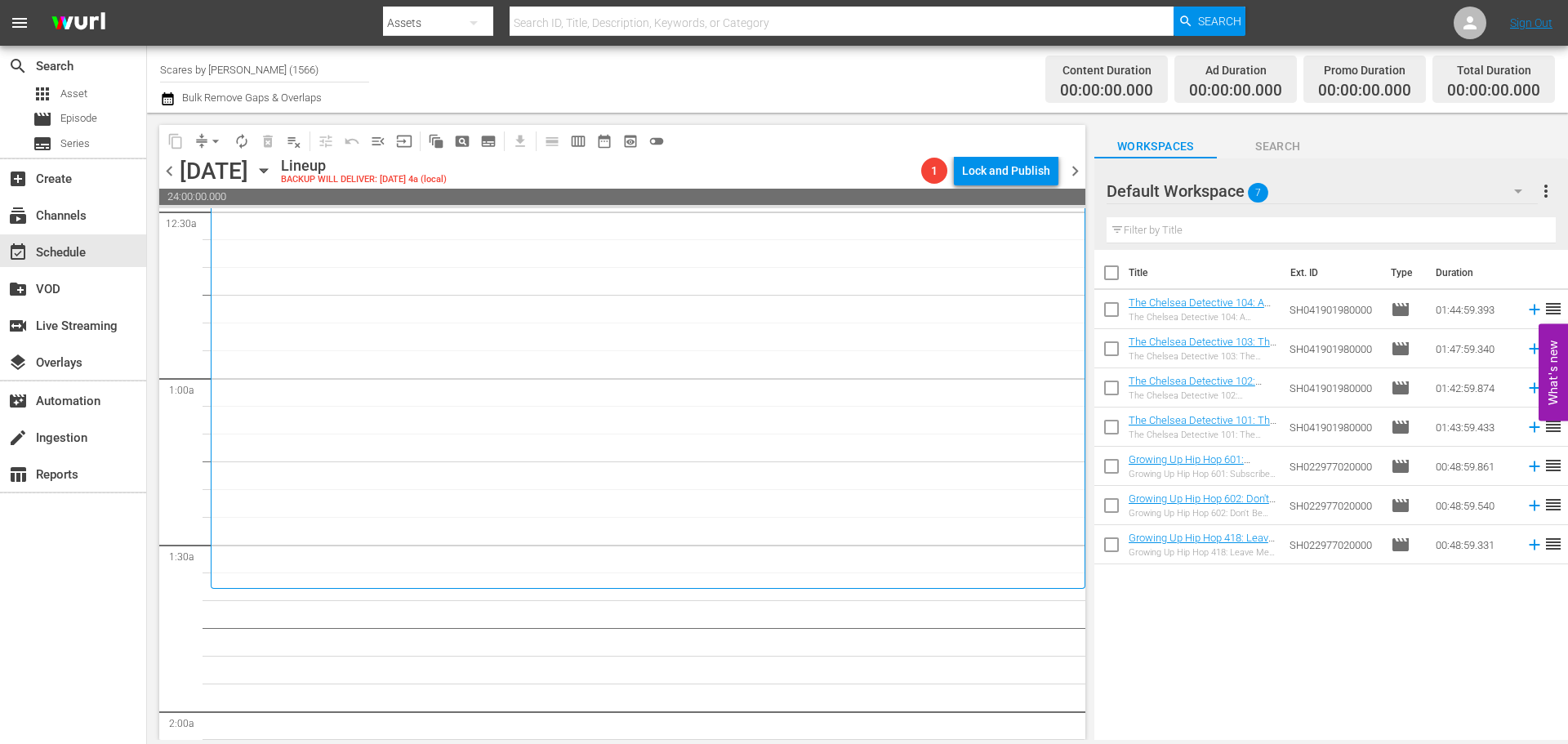
click at [354, 307] on div "(24 SCARES ROKU) Found Footage 3D 1" at bounding box center [647, 316] width 848 height 532
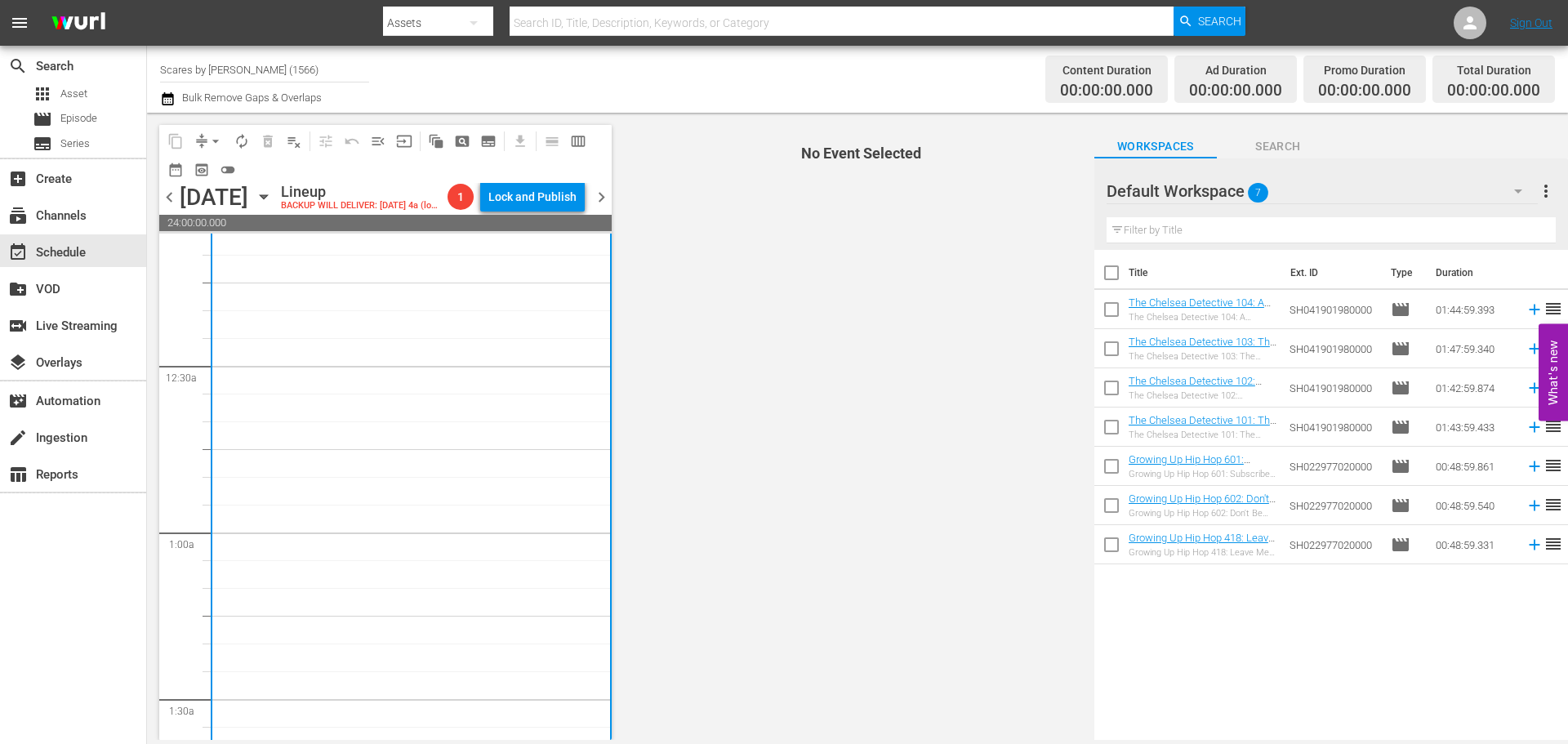
scroll to position [0, 0]
